Goal: Use online tool/utility: Utilize a website feature to perform a specific function

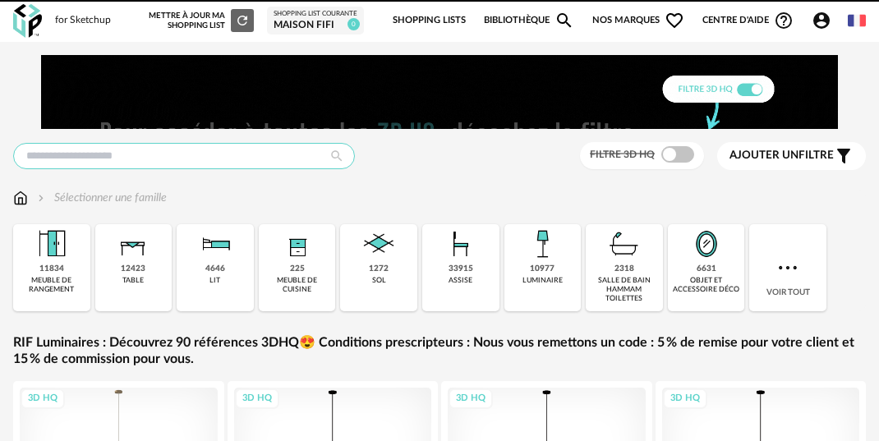
click at [239, 151] on input "text" at bounding box center [184, 156] width 342 height 26
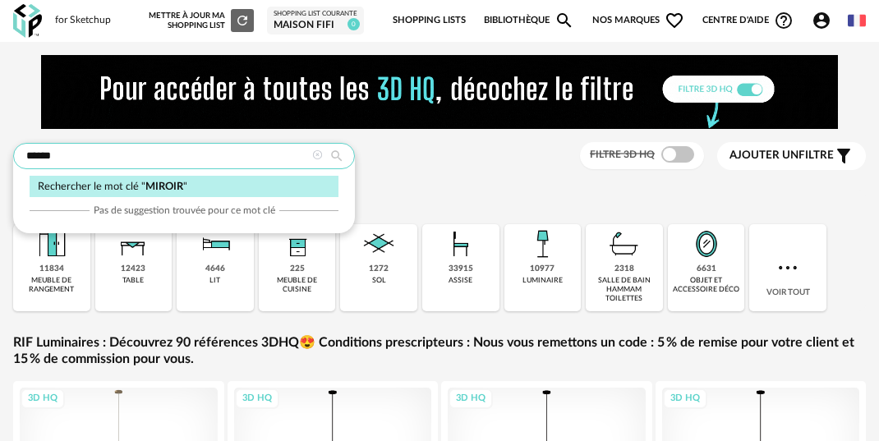
type input "******"
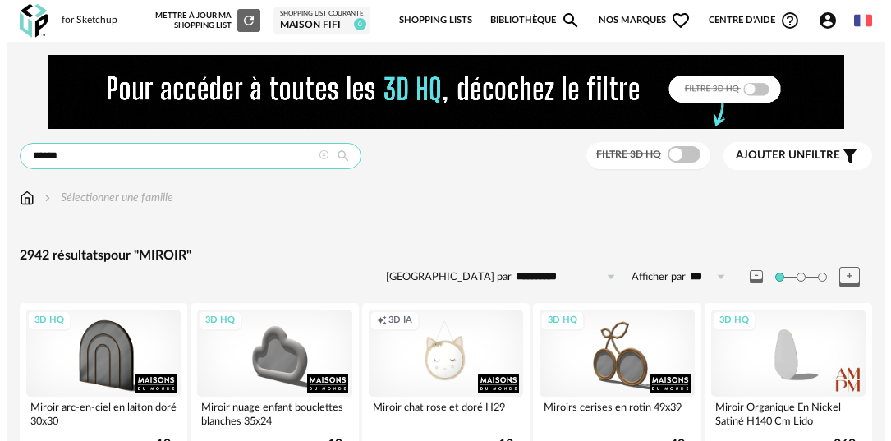
scroll to position [3, 0]
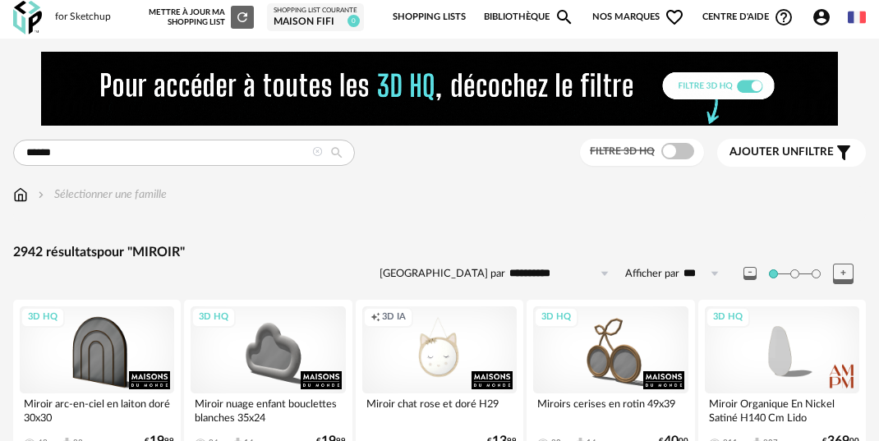
click at [751, 150] on span "Ajouter un" at bounding box center [763, 151] width 69 height 11
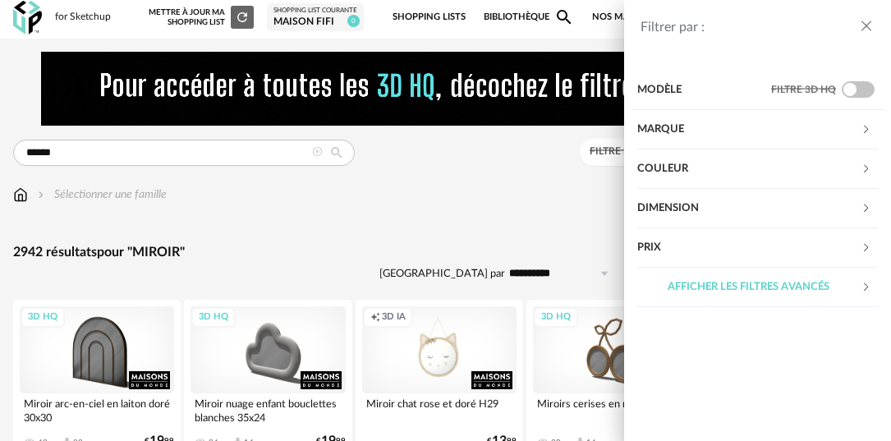
click at [706, 133] on div "Marque" at bounding box center [749, 129] width 224 height 39
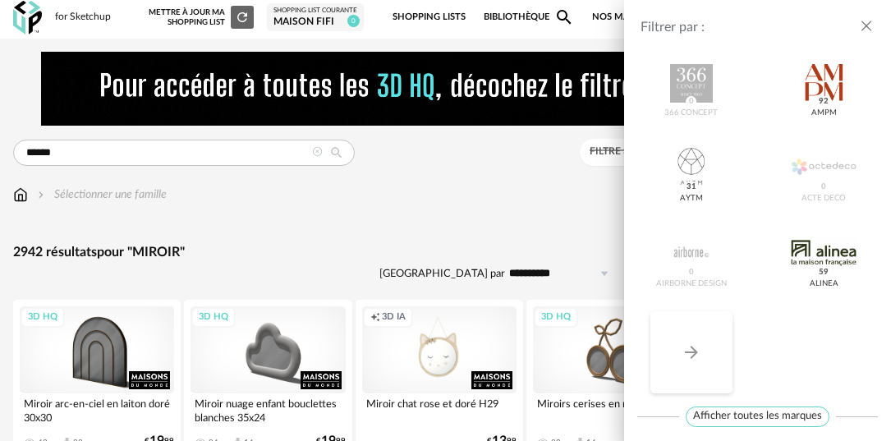
scroll to position [234, 0]
click at [695, 354] on icon "Arrow Right icon" at bounding box center [691, 351] width 20 height 20
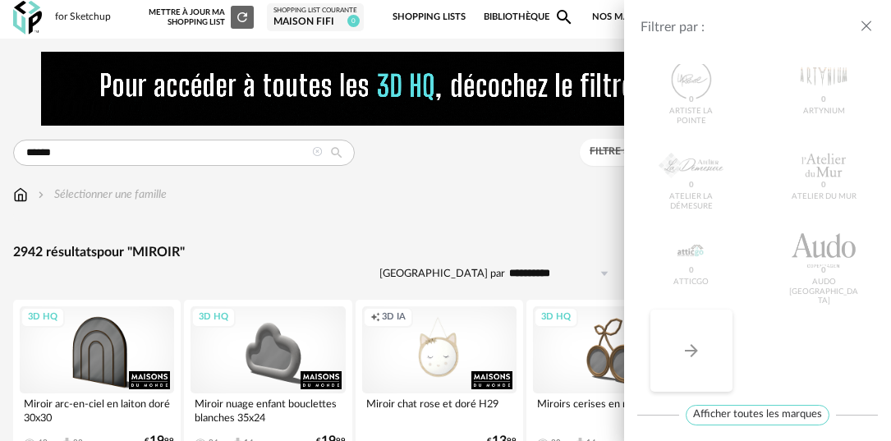
click at [704, 351] on button "Arrow Right icon" at bounding box center [691, 351] width 82 height 82
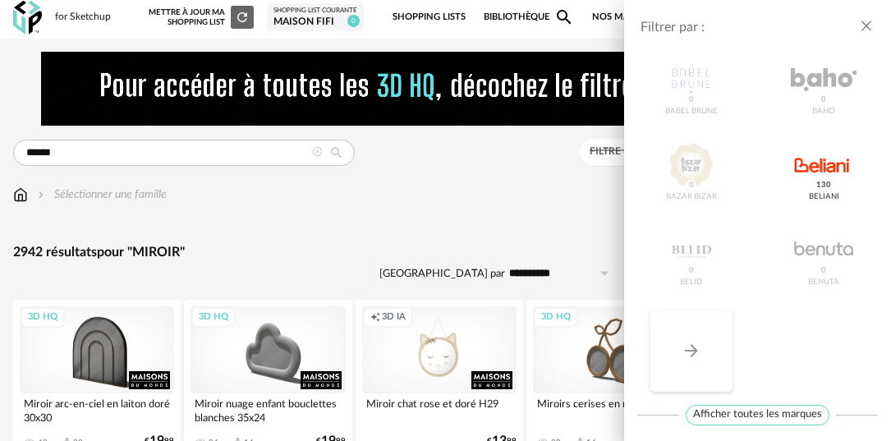
click at [704, 351] on button "Arrow Right icon" at bounding box center [691, 351] width 82 height 82
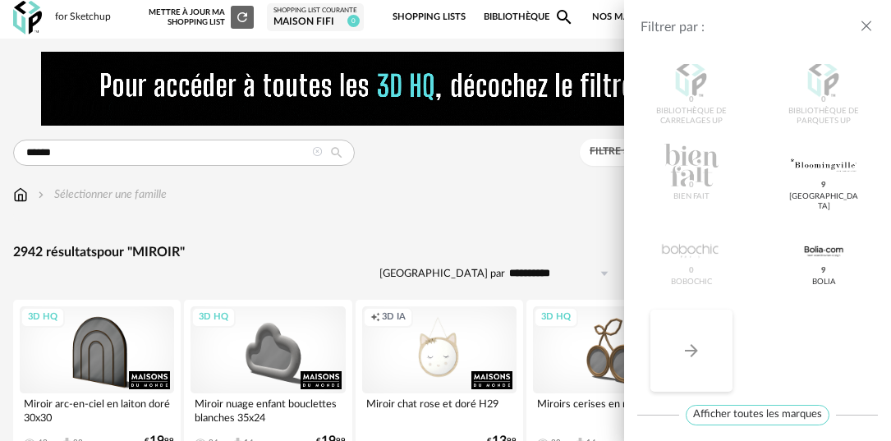
click at [704, 351] on button "Arrow Right icon" at bounding box center [691, 351] width 82 height 82
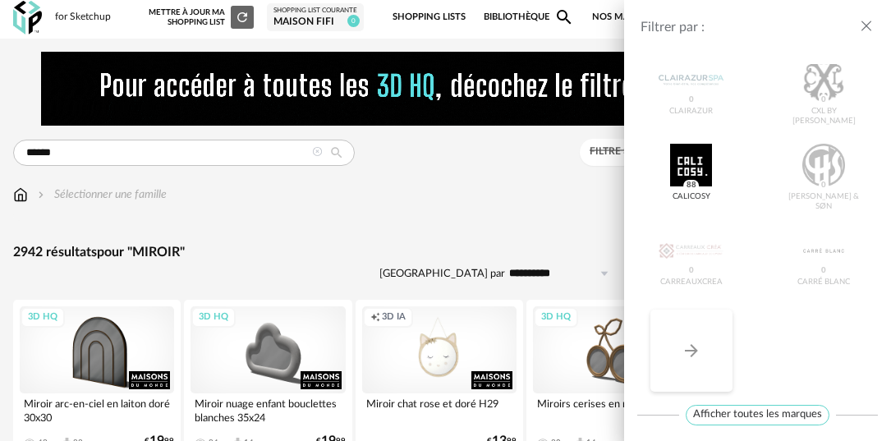
click at [704, 351] on button "Arrow Right icon" at bounding box center [691, 351] width 82 height 82
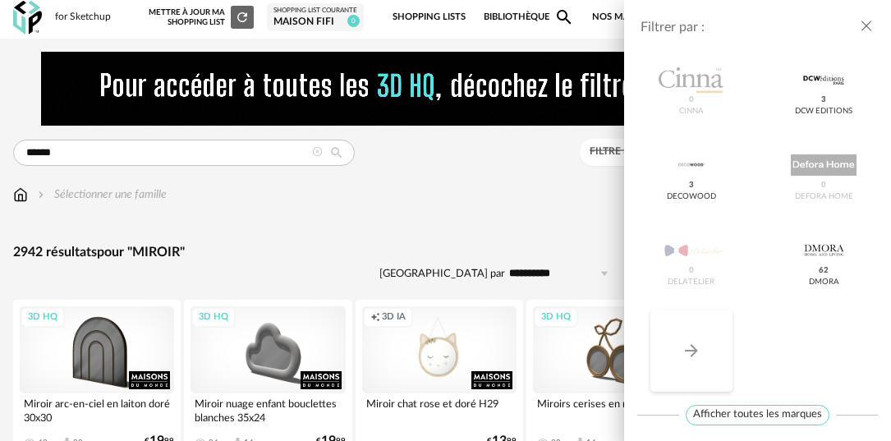
click at [704, 351] on button "Arrow Right icon" at bounding box center [691, 351] width 82 height 82
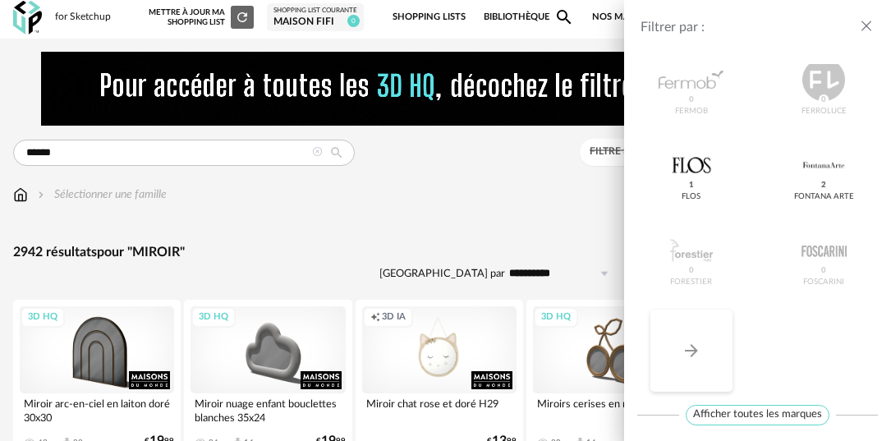
click at [704, 351] on button "Arrow Right icon" at bounding box center [691, 351] width 82 height 82
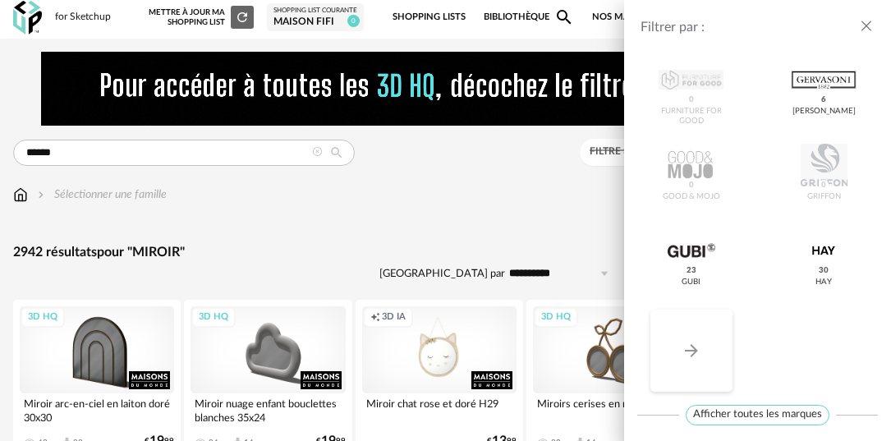
click at [704, 351] on button "Arrow Right icon" at bounding box center [691, 351] width 82 height 82
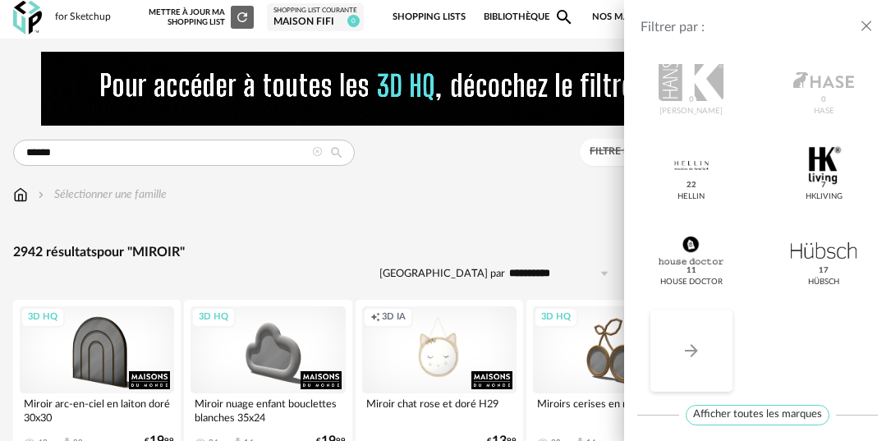
click at [704, 351] on button "Arrow Right icon" at bounding box center [691, 351] width 82 height 82
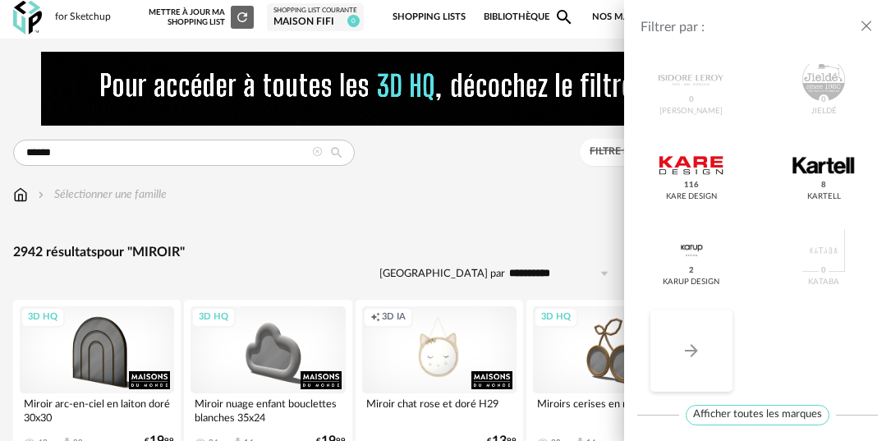
click at [704, 351] on button "Arrow Right icon" at bounding box center [691, 351] width 82 height 82
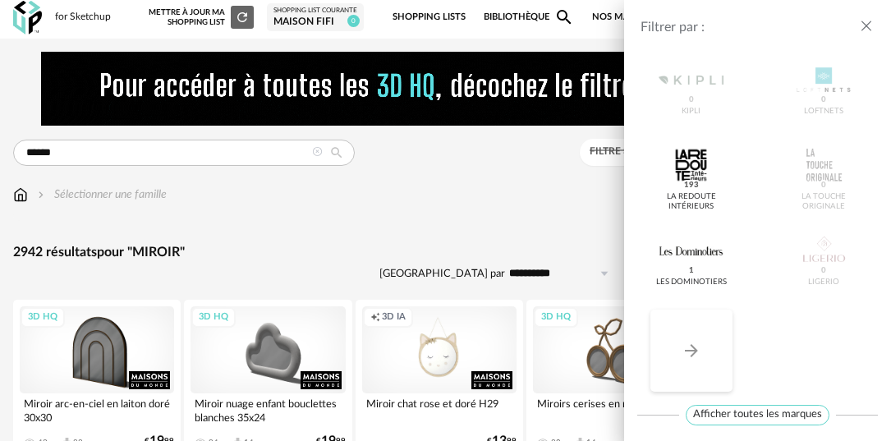
click at [704, 351] on button "Arrow Right icon" at bounding box center [691, 351] width 82 height 82
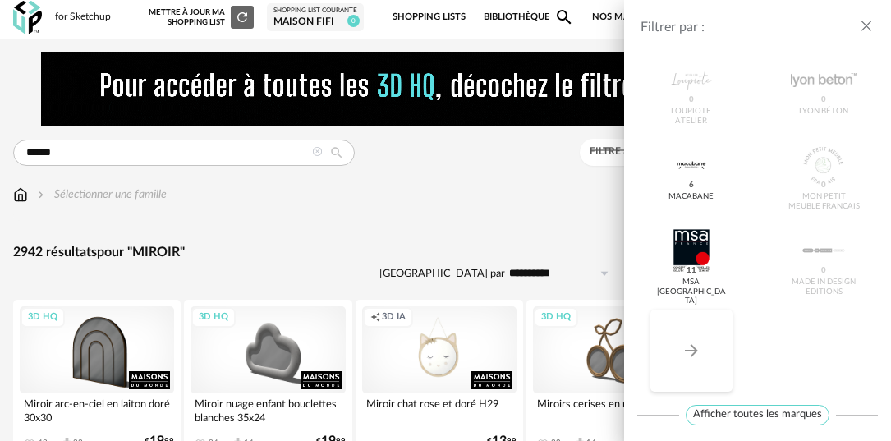
click at [704, 351] on button "Arrow Right icon" at bounding box center [691, 351] width 82 height 82
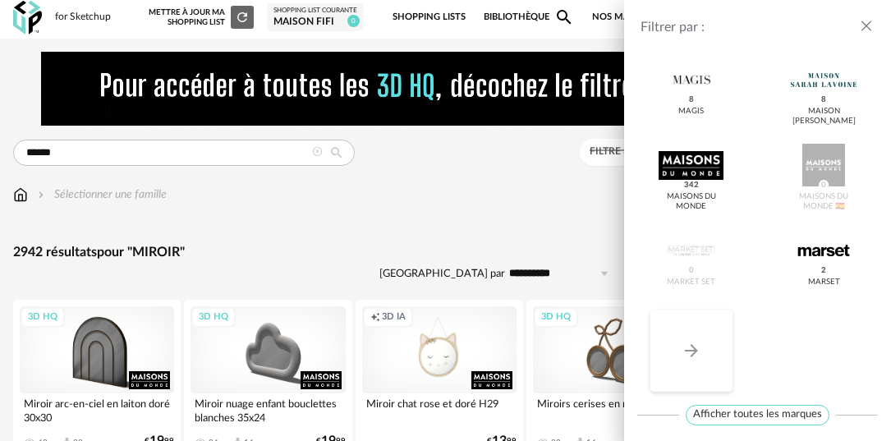
click at [704, 351] on button "Arrow Right icon" at bounding box center [691, 351] width 82 height 82
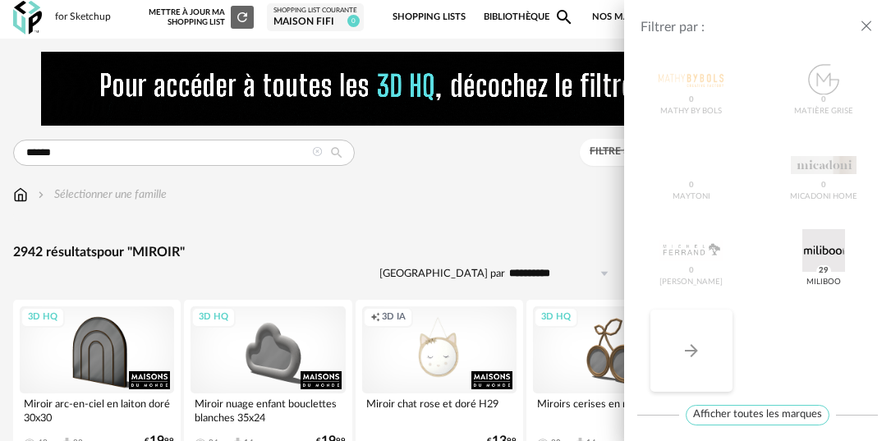
click at [704, 351] on button "Arrow Right icon" at bounding box center [691, 351] width 82 height 82
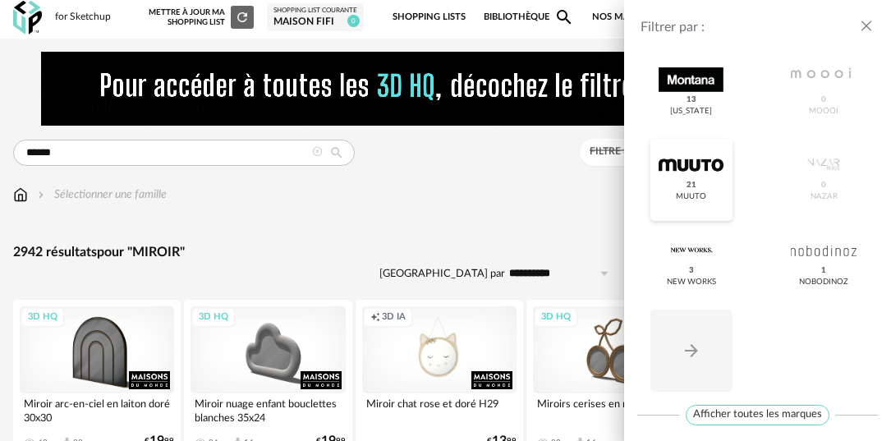
click at [708, 183] on div at bounding box center [690, 165] width 65 height 43
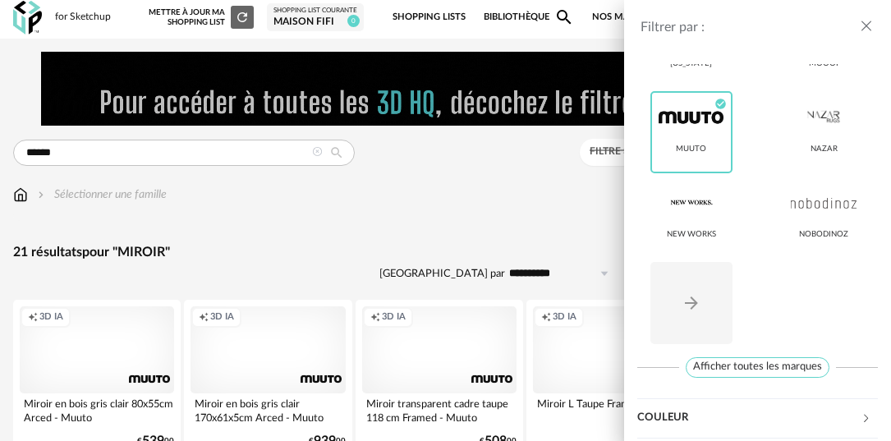
scroll to position [281, 0]
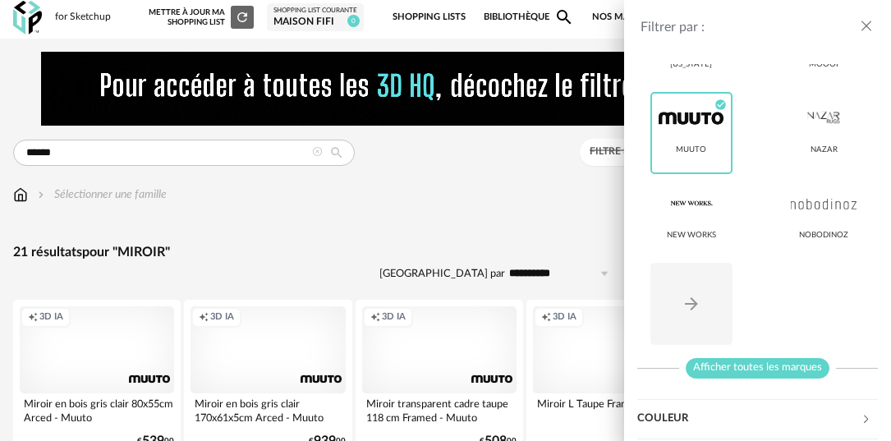
click at [738, 364] on span "Afficher toutes les marques" at bounding box center [758, 368] width 144 height 21
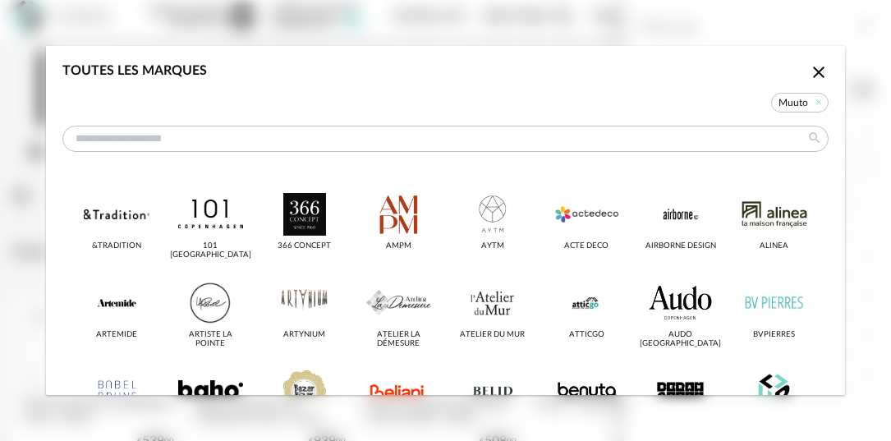
scroll to position [0, 0]
click at [92, 236] on div "&tradition" at bounding box center [117, 229] width 82 height 82
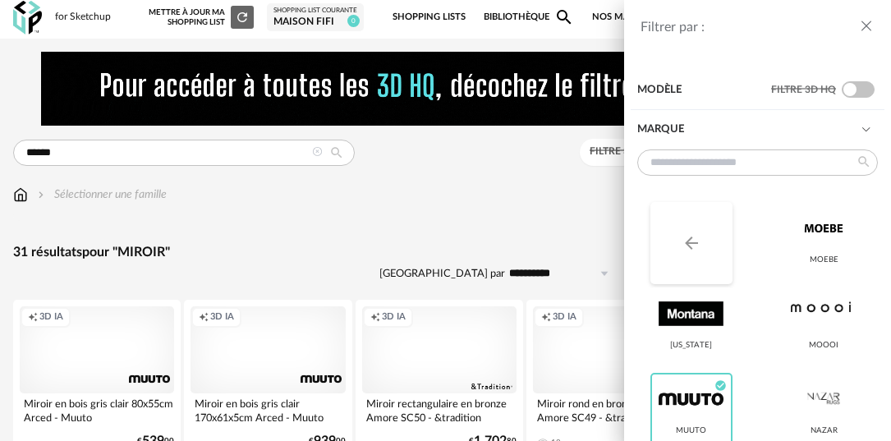
click at [713, 253] on button "Arrow Left icon" at bounding box center [691, 243] width 82 height 82
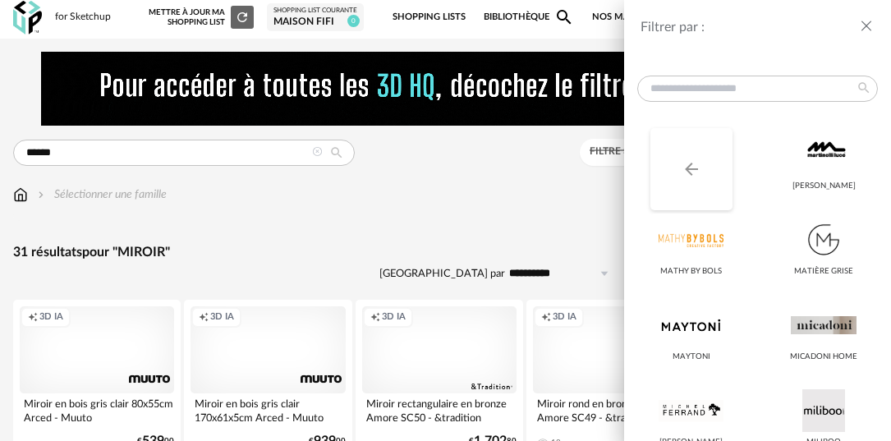
scroll to position [70, 0]
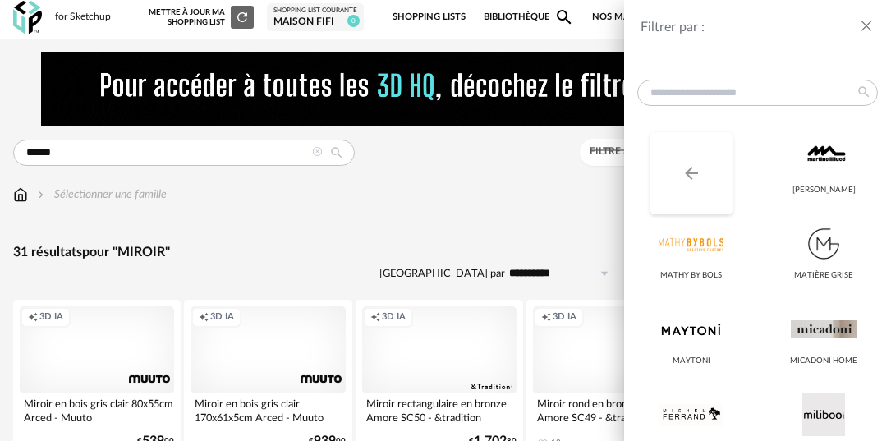
click at [682, 165] on icon "Arrow Left icon" at bounding box center [691, 173] width 20 height 20
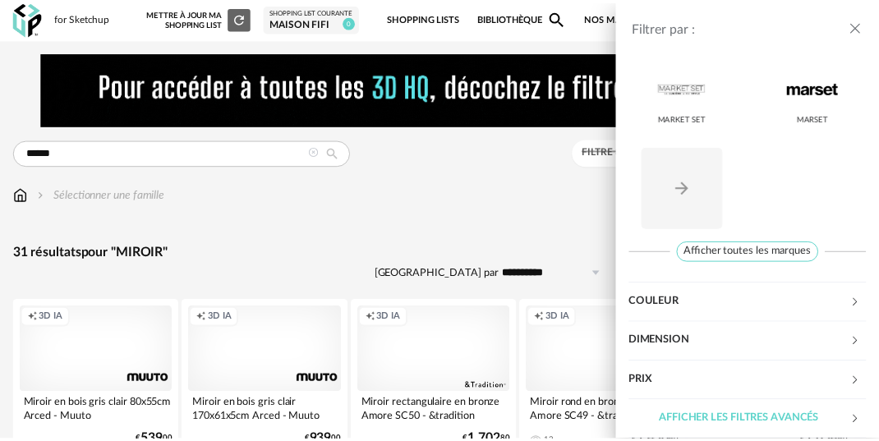
scroll to position [403, 0]
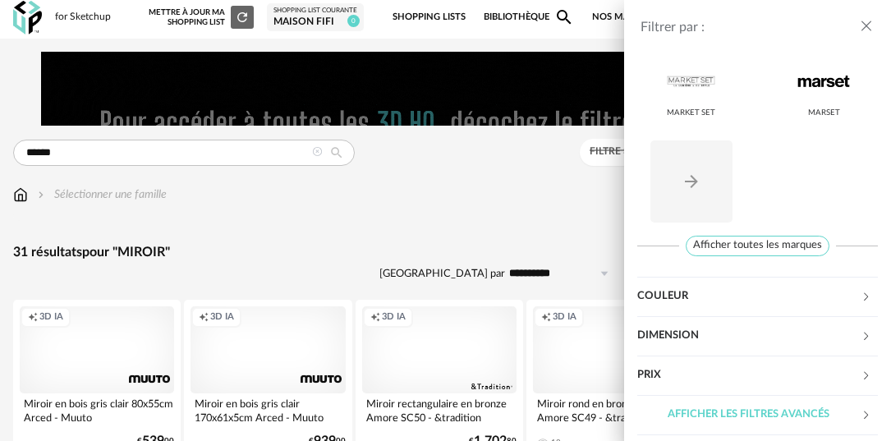
click at [486, 223] on div "Filtrer par : Modèle Filtre 3D HQ Marque Arrow Left icon Madura Magis Maison [P…" at bounding box center [445, 220] width 891 height 441
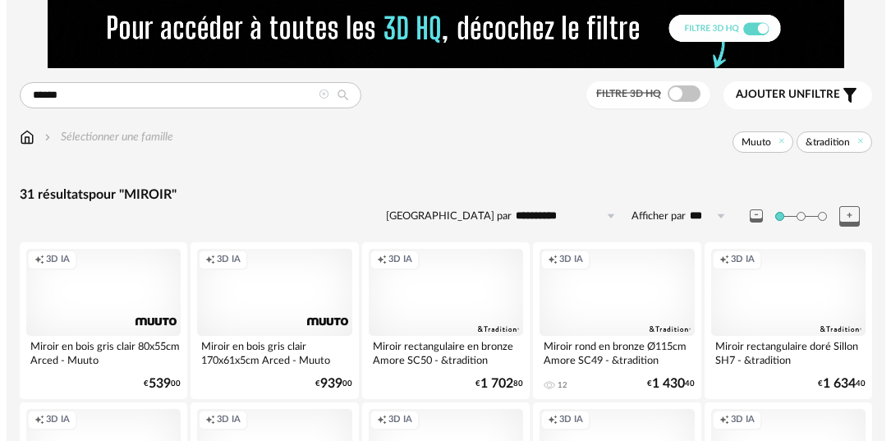
scroll to position [54, 0]
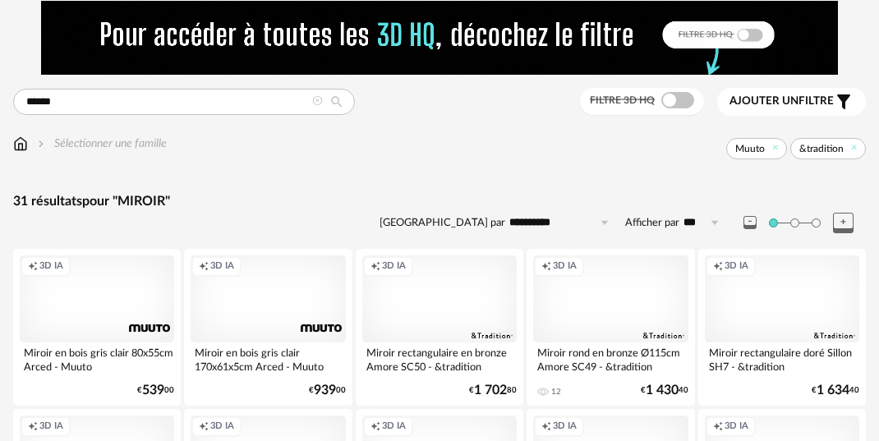
click at [755, 106] on span "Ajouter un" at bounding box center [763, 100] width 69 height 11
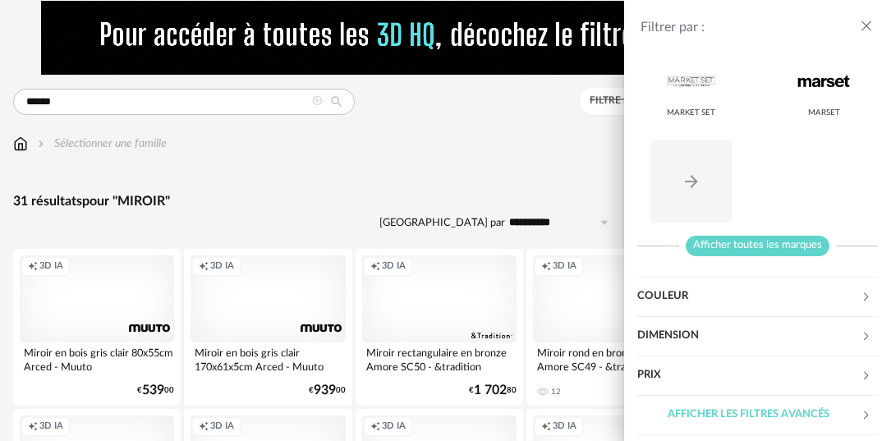
click at [732, 251] on span "Afficher toutes les marques" at bounding box center [758, 246] width 144 height 21
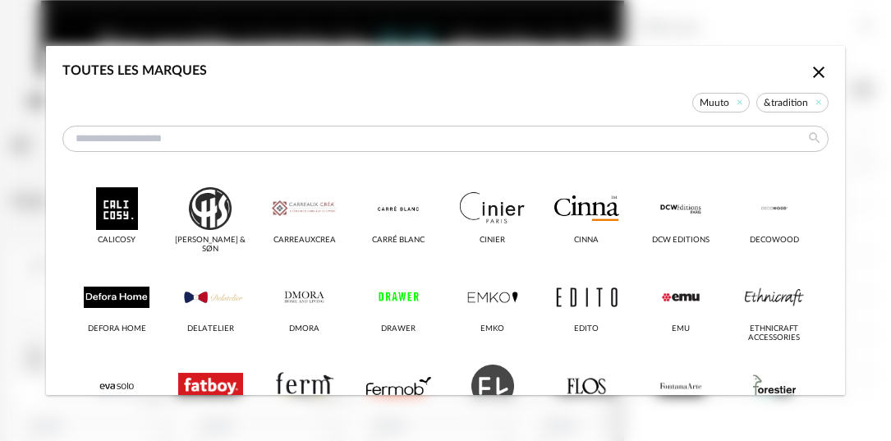
scroll to position [361, 0]
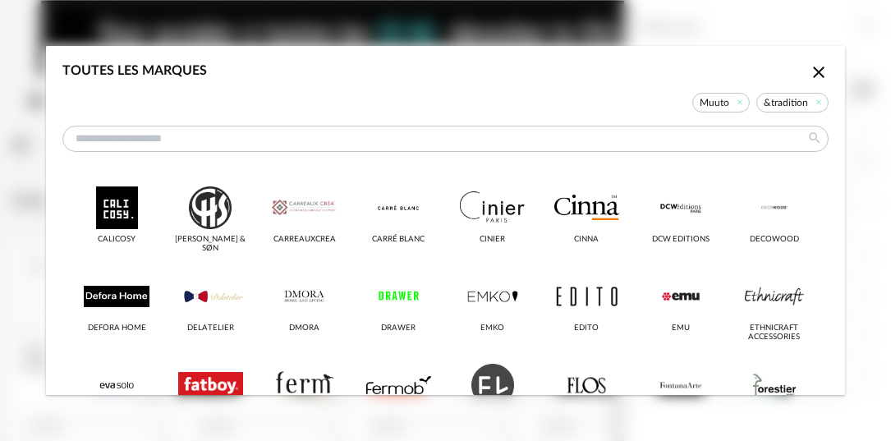
click at [809, 76] on icon "Close icon" at bounding box center [819, 72] width 20 height 20
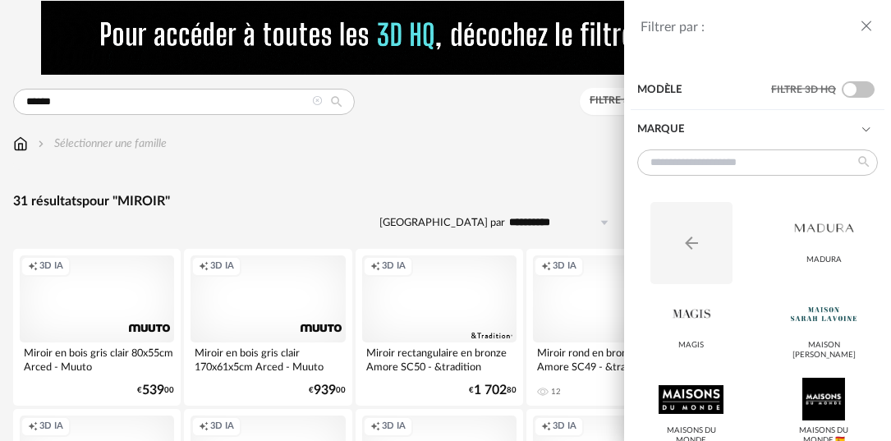
click at [860, 128] on icon at bounding box center [865, 129] width 11 height 11
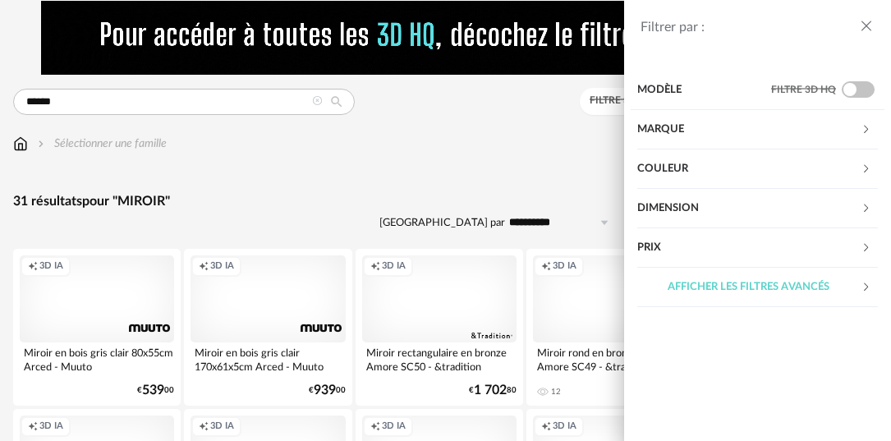
click at [717, 133] on div "Marque" at bounding box center [749, 129] width 224 height 39
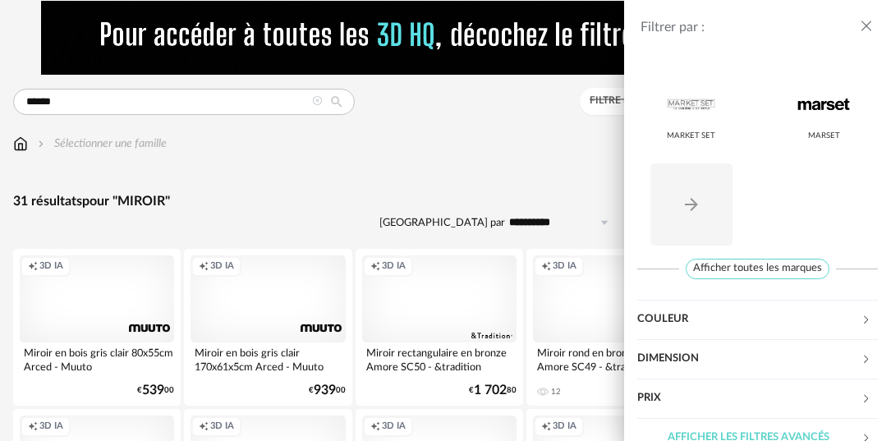
scroll to position [380, 0]
click at [703, 222] on button "Arrow Right icon" at bounding box center [691, 204] width 82 height 82
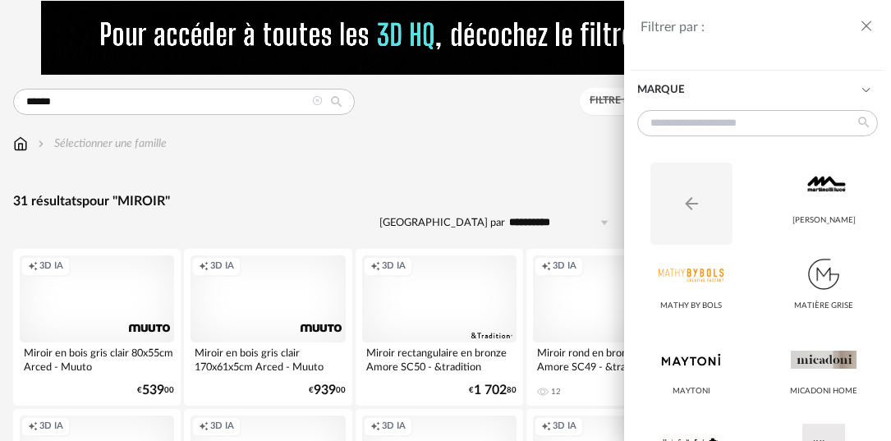
scroll to position [0, 0]
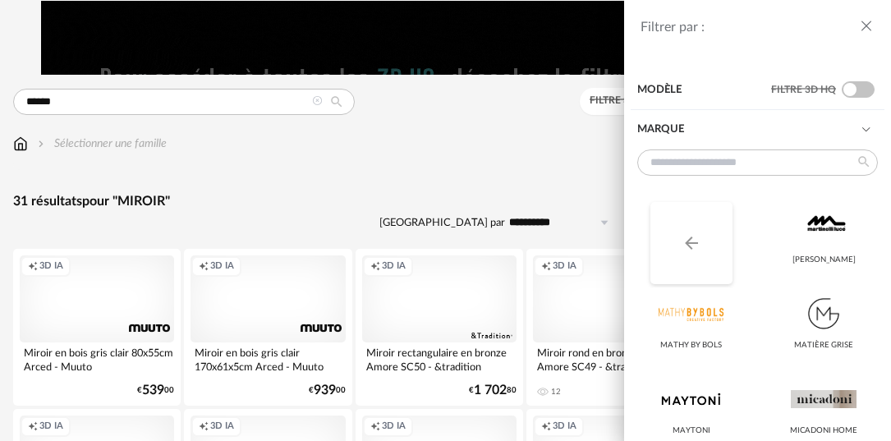
click at [688, 250] on icon "Arrow Left icon" at bounding box center [691, 243] width 20 height 20
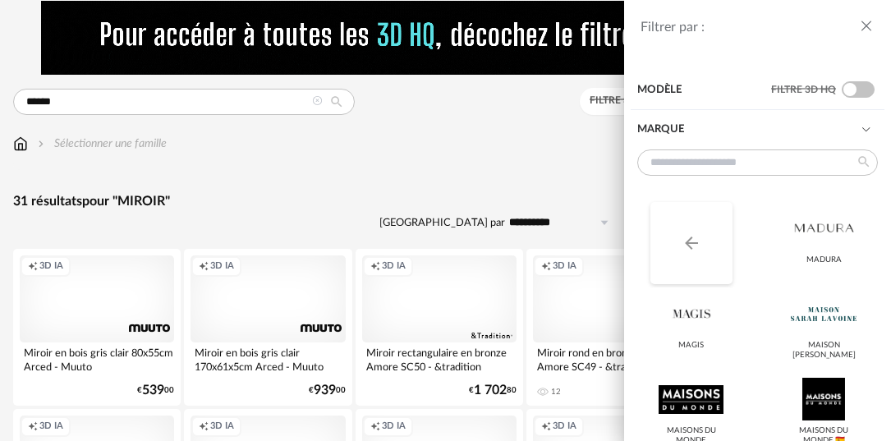
click at [688, 250] on icon "Arrow Left icon" at bounding box center [691, 243] width 20 height 20
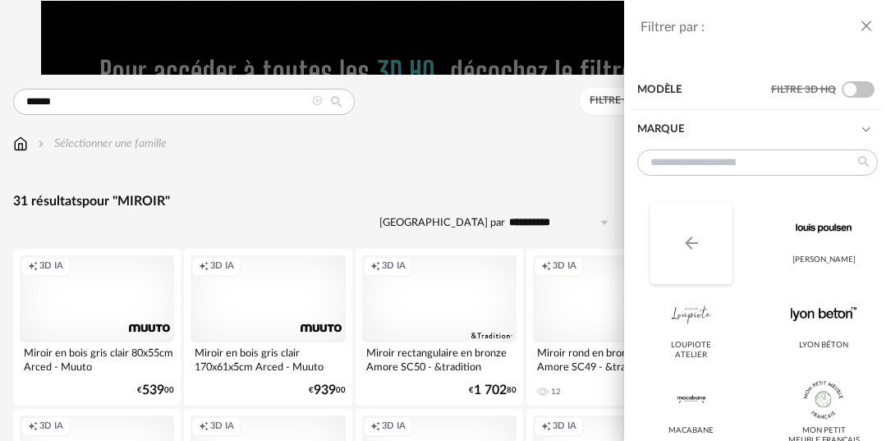
click at [688, 250] on icon "Arrow Left icon" at bounding box center [691, 243] width 20 height 20
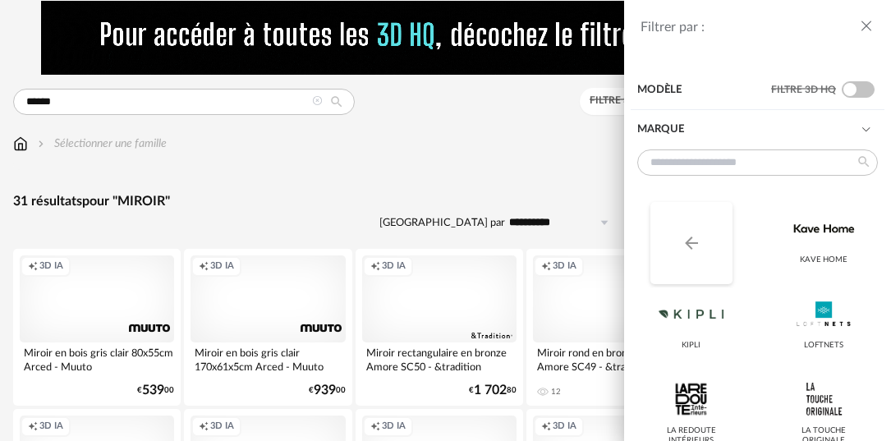
click at [688, 250] on icon "Arrow Left icon" at bounding box center [691, 243] width 20 height 20
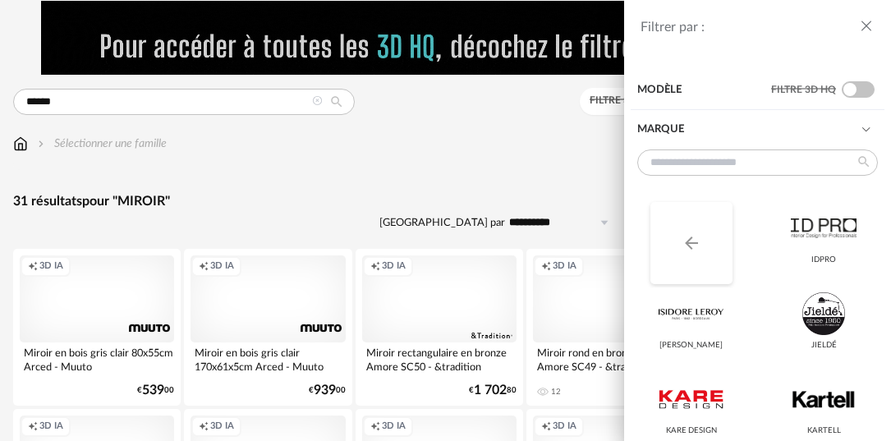
click at [688, 250] on icon "Arrow Left icon" at bounding box center [691, 243] width 20 height 20
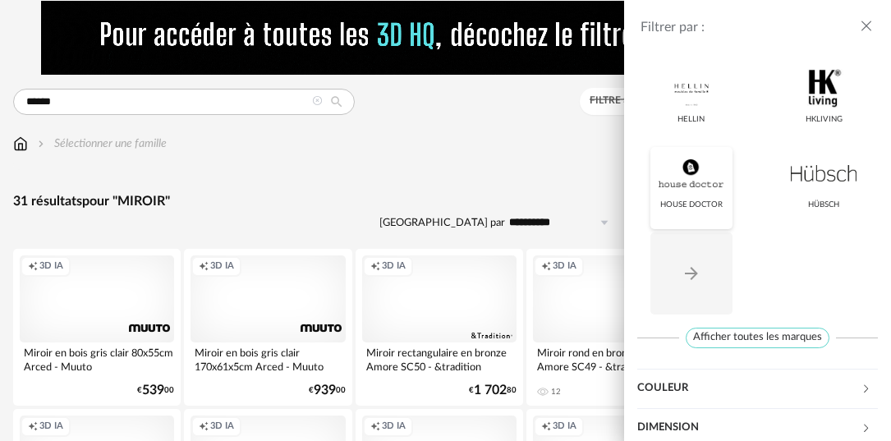
scroll to position [386, 0]
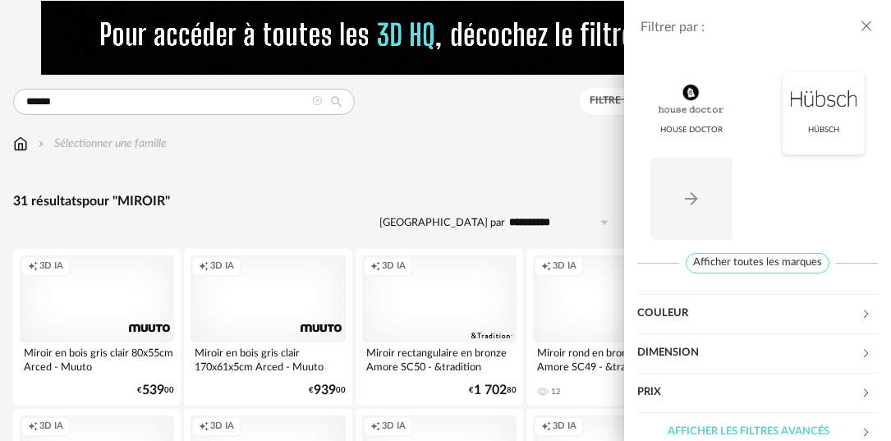
click at [791, 115] on div at bounding box center [823, 98] width 65 height 43
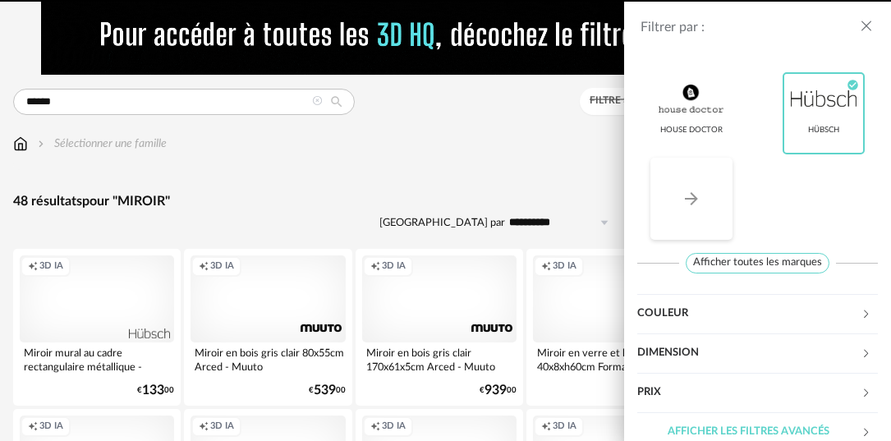
click at [713, 196] on button "Arrow Right icon" at bounding box center [691, 199] width 82 height 82
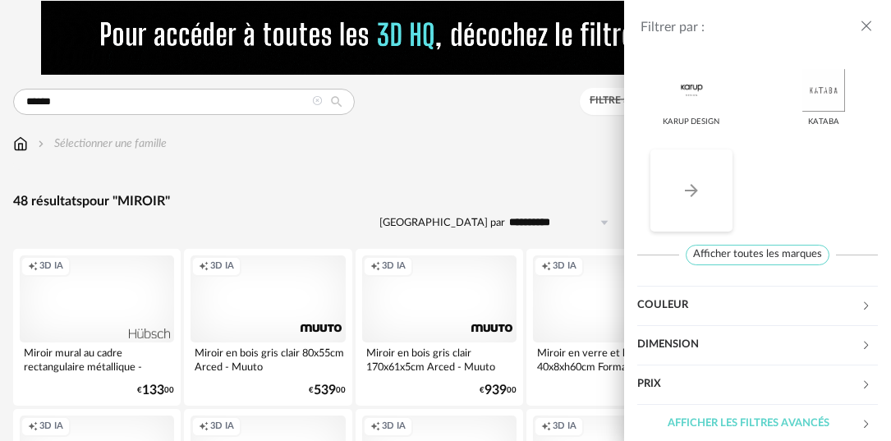
scroll to position [403, 0]
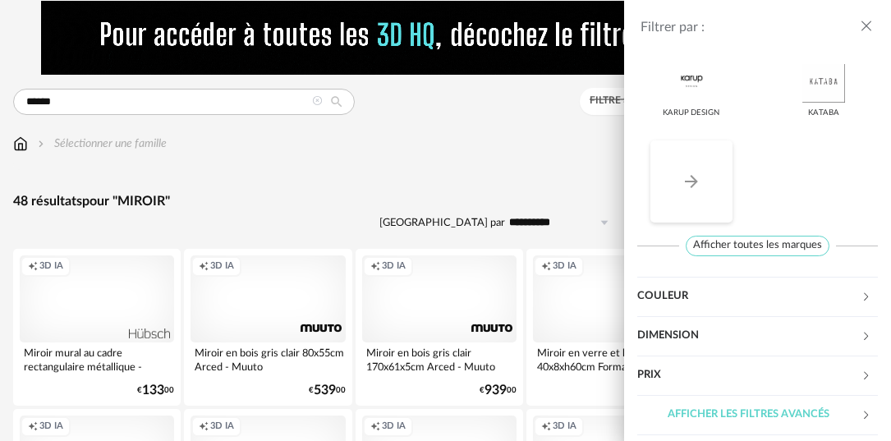
click at [713, 196] on button "Arrow Right icon" at bounding box center [691, 181] width 82 height 82
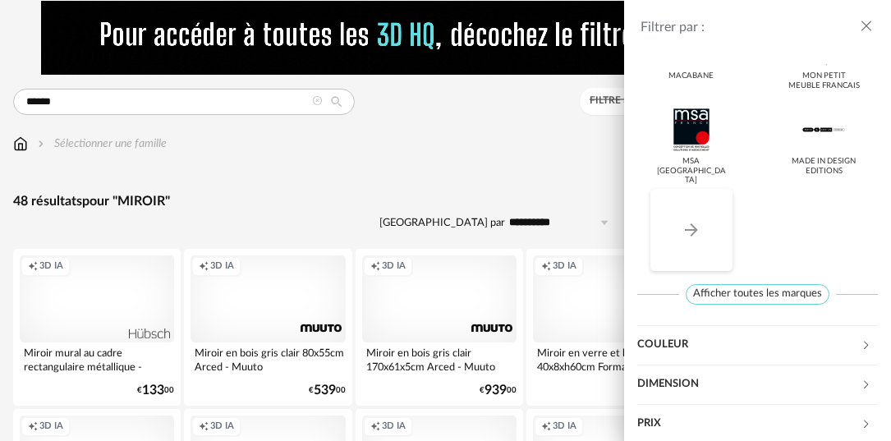
scroll to position [361, 0]
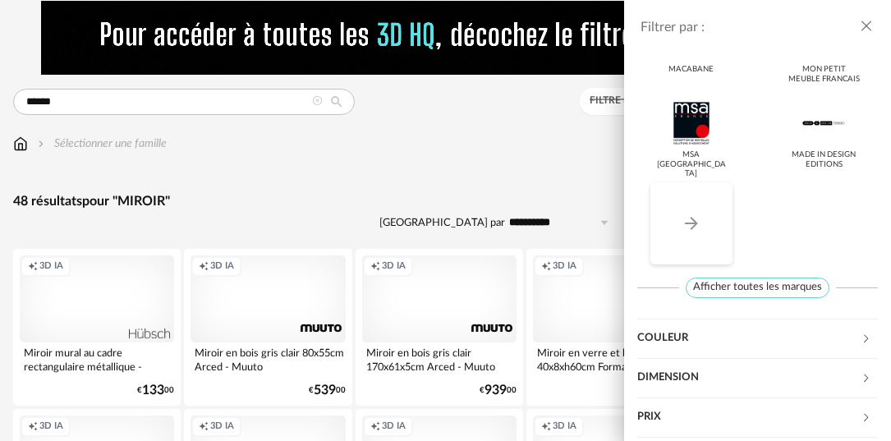
click at [690, 232] on icon "Arrow Right icon" at bounding box center [691, 223] width 20 height 20
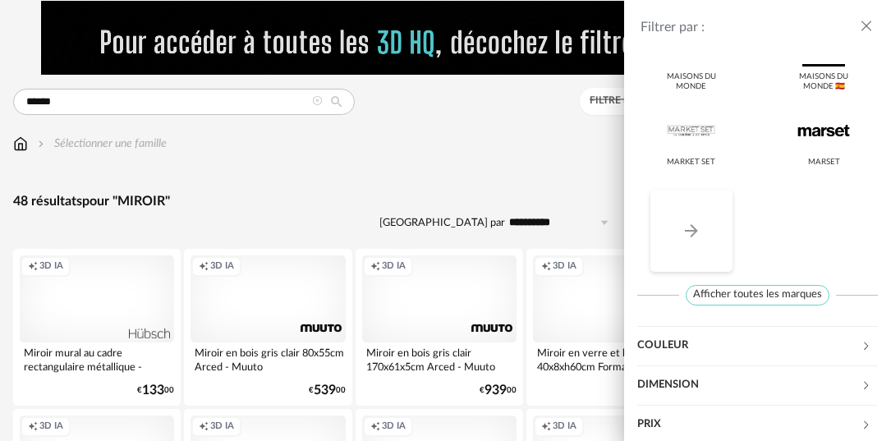
scroll to position [358, 0]
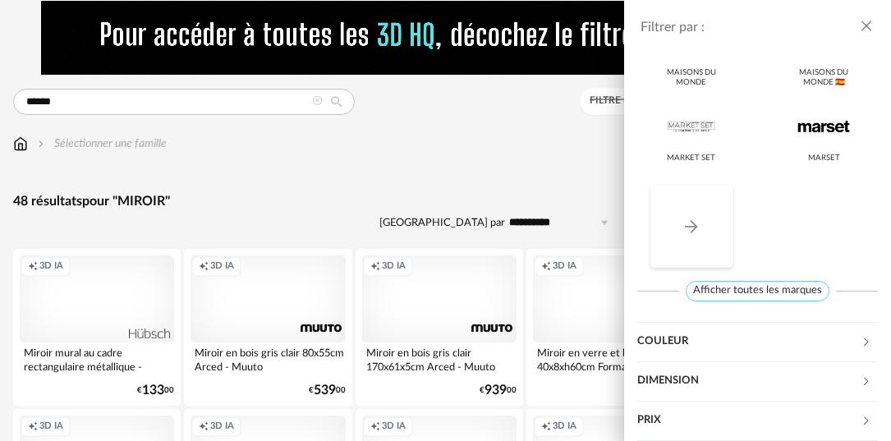
click at [690, 232] on icon "Arrow Right icon" at bounding box center [691, 227] width 20 height 20
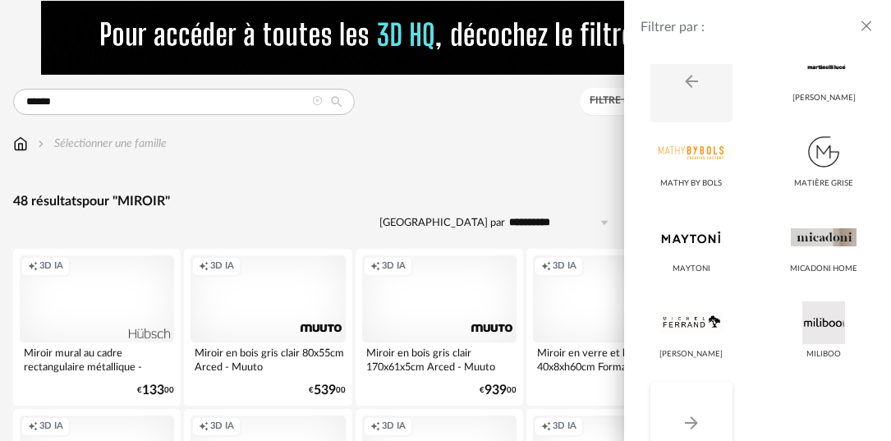
scroll to position [240, 0]
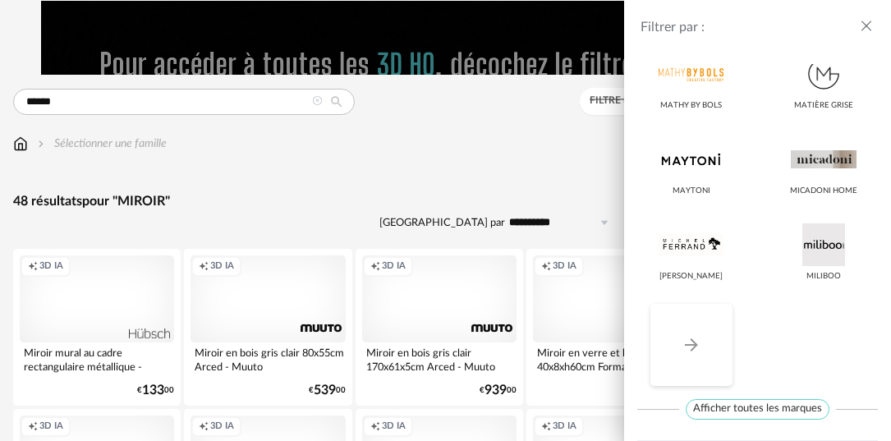
click at [692, 333] on button "Arrow Right icon" at bounding box center [691, 345] width 82 height 82
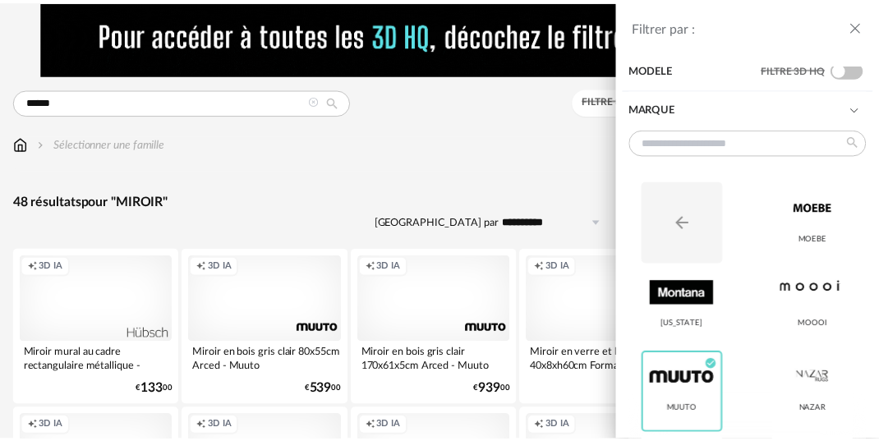
scroll to position [0, 0]
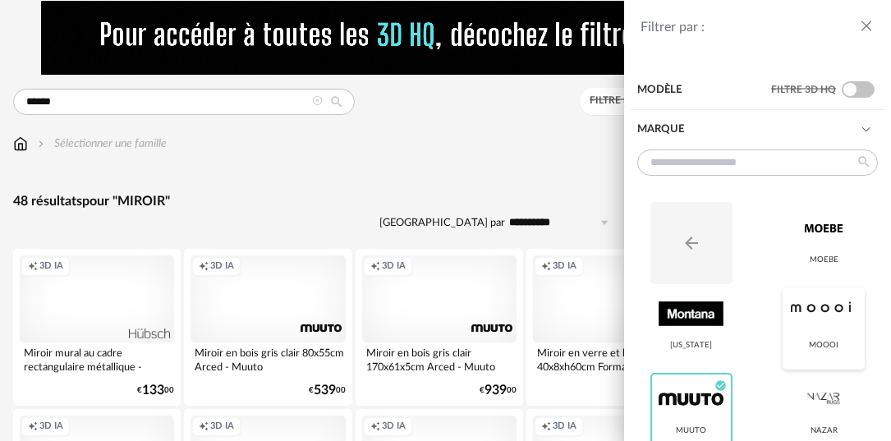
click at [816, 315] on div at bounding box center [823, 313] width 65 height 43
click at [861, 24] on icon "close drawer" at bounding box center [866, 26] width 16 height 16
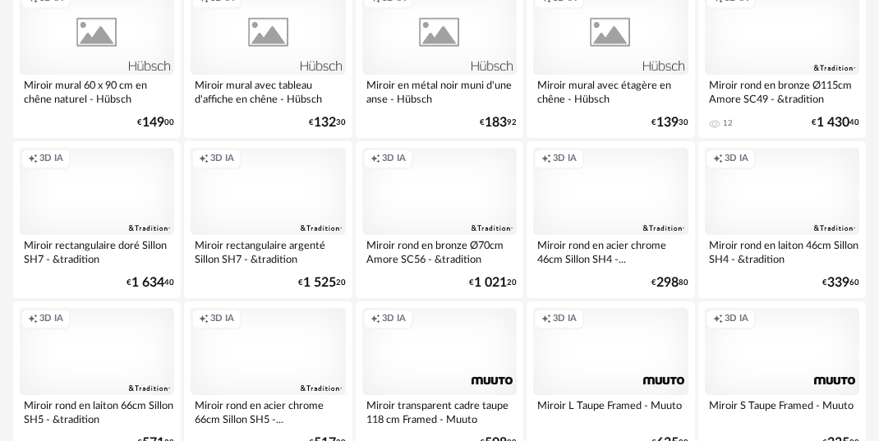
scroll to position [633, 0]
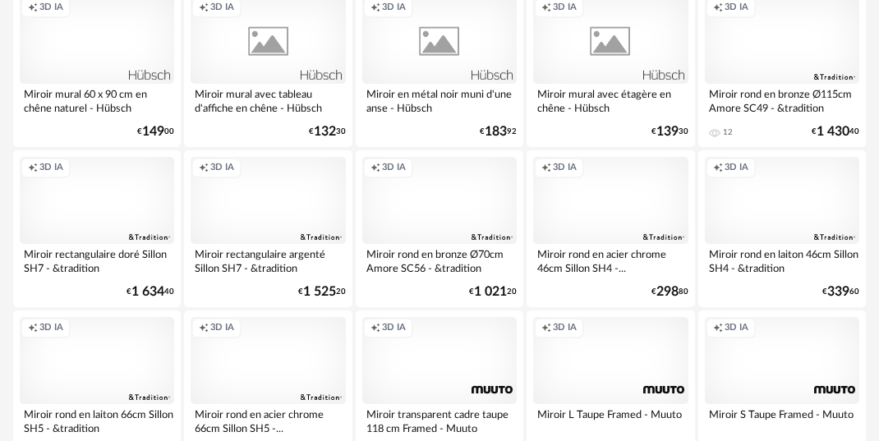
click at [455, 210] on div "Creation icon 3D IA" at bounding box center [439, 200] width 154 height 87
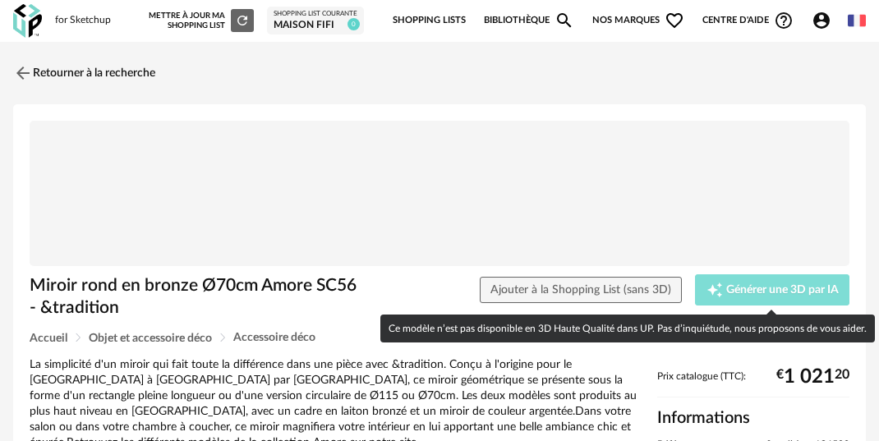
click at [752, 291] on span "Générer une 3D par IA" at bounding box center [782, 289] width 112 height 11
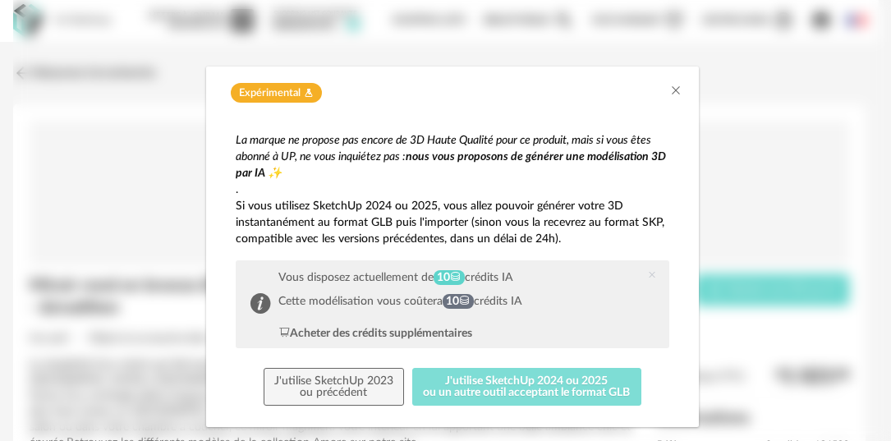
click at [576, 398] on button "J'utilise SketchUp 2024 ou 2025 ou un autre outil acceptant le format GLB" at bounding box center [526, 387] width 229 height 38
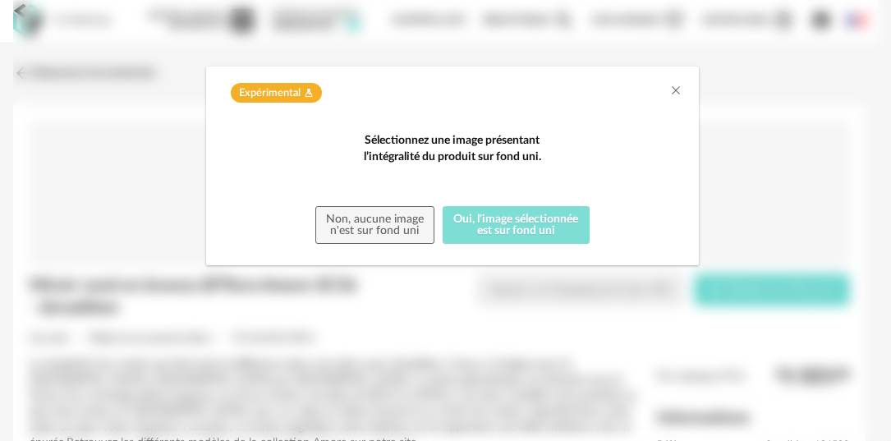
click at [548, 244] on button "Oui, l'image sélectionnée est sur fond uni" at bounding box center [516, 225] width 147 height 38
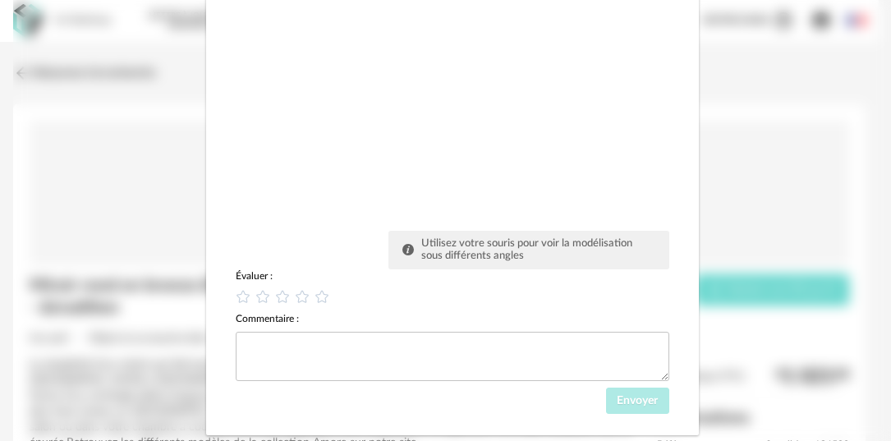
scroll to position [268, 0]
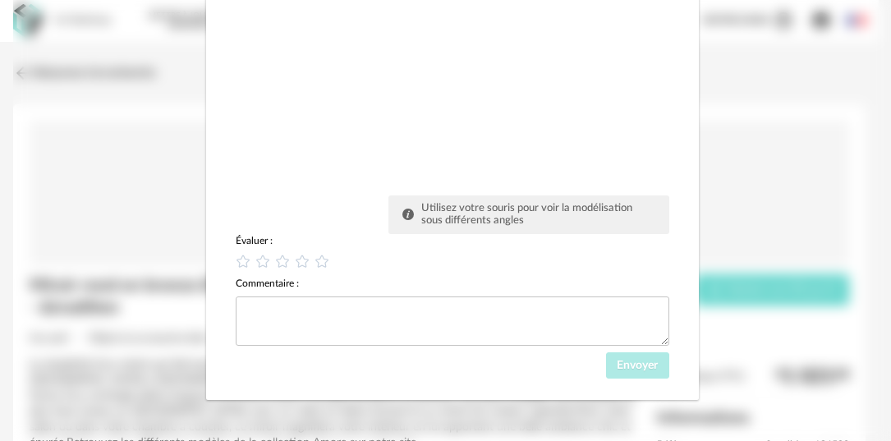
click at [538, 286] on div "Commentaire :" at bounding box center [453, 283] width 434 height 13
click at [542, 220] on div "Utilisez votre souris pour voir la modélisation sous différents angles" at bounding box center [535, 214] width 241 height 25
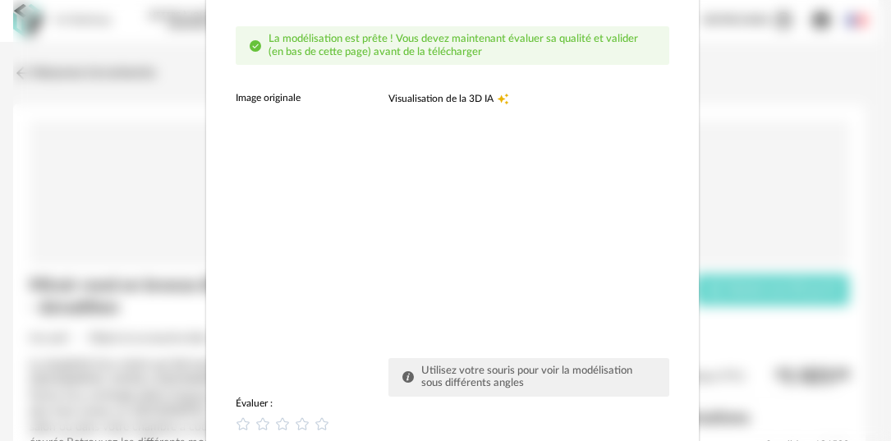
scroll to position [107, 0]
click at [300, 112] on img "dialog" at bounding box center [306, 112] width 140 height 0
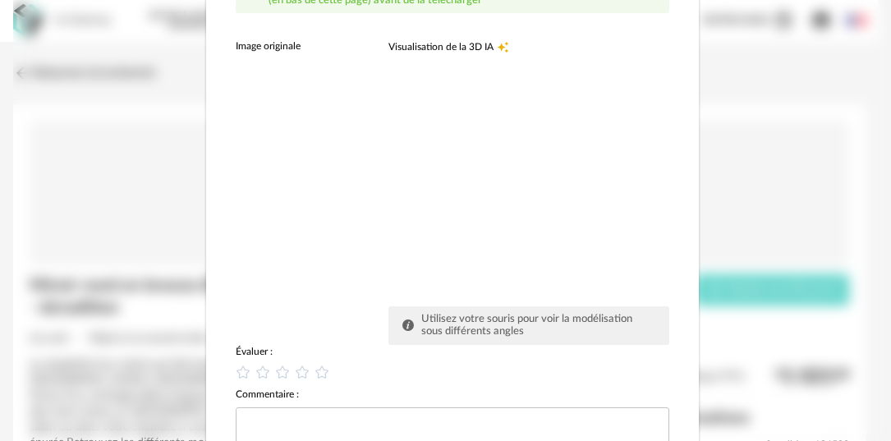
scroll to position [268, 0]
